Goal: Transaction & Acquisition: Purchase product/service

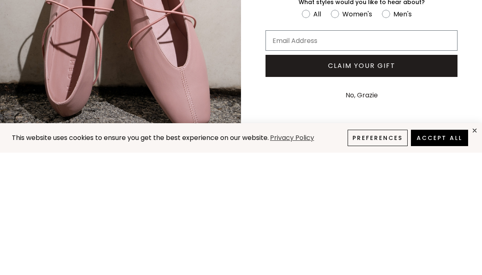
scroll to position [122, 0]
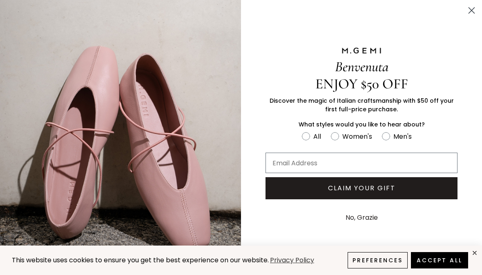
click at [474, 15] on circle "Close dialog" at bounding box center [471, 10] width 13 height 13
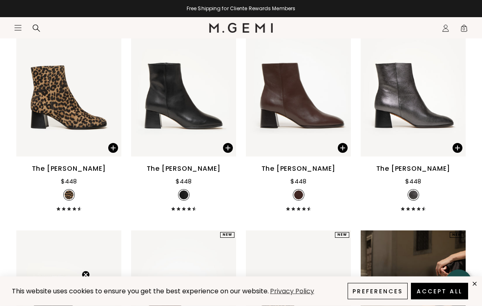
scroll to position [352, 0]
click at [192, 174] on div "The [PERSON_NAME]" at bounding box center [184, 169] width 74 height 10
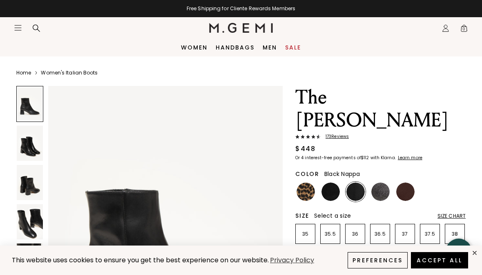
click at [37, 146] on img at bounding box center [30, 143] width 26 height 35
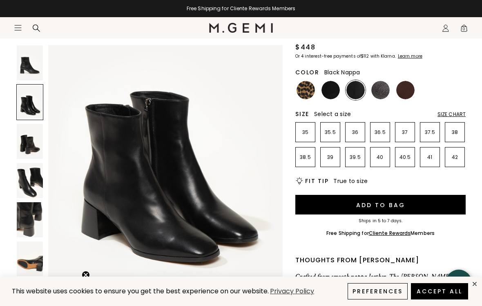
scroll to position [373, 0]
click at [26, 146] on img at bounding box center [30, 141] width 26 height 35
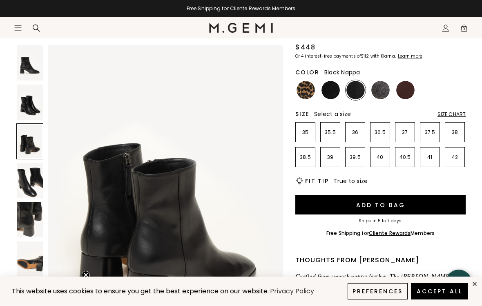
scroll to position [642, 0]
click at [28, 183] on img at bounding box center [30, 180] width 26 height 35
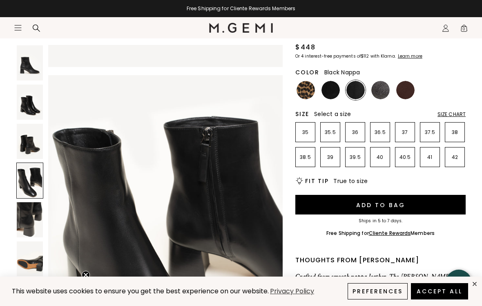
scroll to position [963, 0]
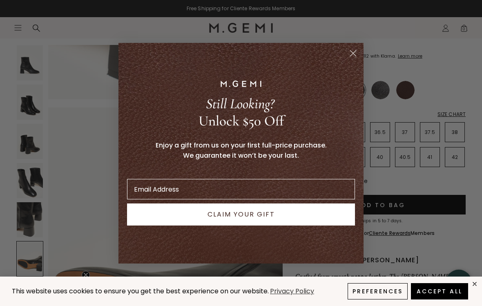
click at [356, 59] on circle "Close dialog" at bounding box center [353, 52] width 13 height 13
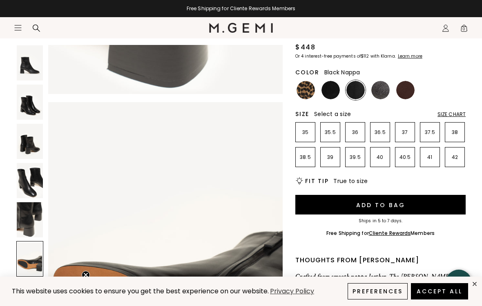
scroll to position [1547, 0]
click at [352, 177] on span "True to size" at bounding box center [351, 181] width 34 height 8
click at [452, 111] on div "Size Chart" at bounding box center [452, 114] width 28 height 7
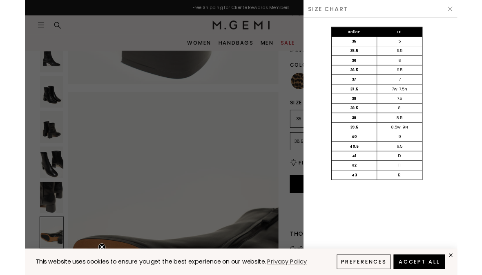
scroll to position [0, 0]
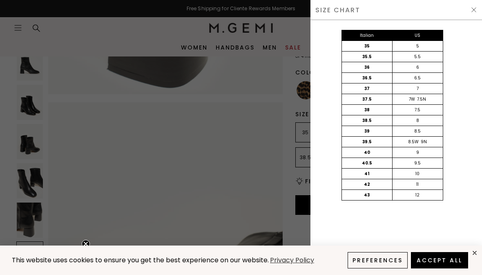
click at [472, 7] on img at bounding box center [474, 10] width 7 height 7
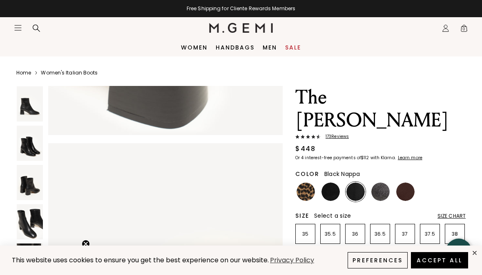
scroll to position [101, 0]
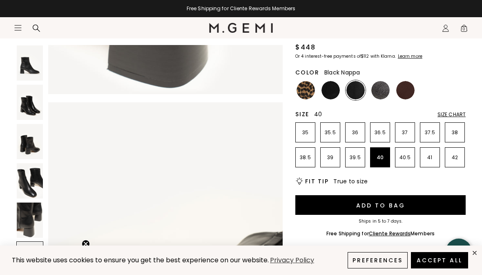
click at [378, 147] on li "40" at bounding box center [380, 157] width 20 height 20
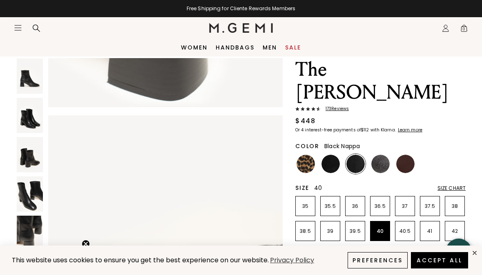
scroll to position [0, 0]
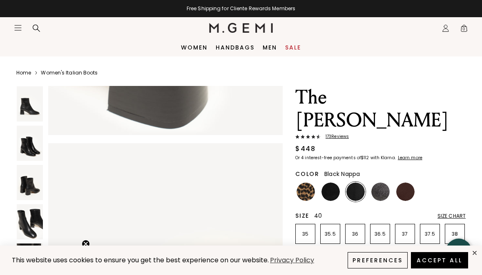
click at [27, 224] on img at bounding box center [30, 221] width 26 height 35
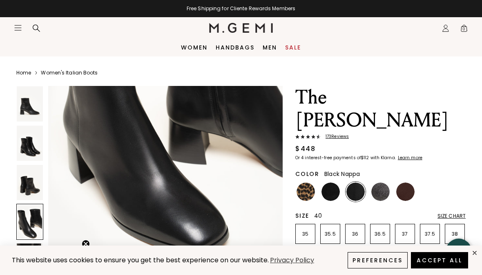
scroll to position [1094, 0]
